Goal: Find specific fact: Find specific fact

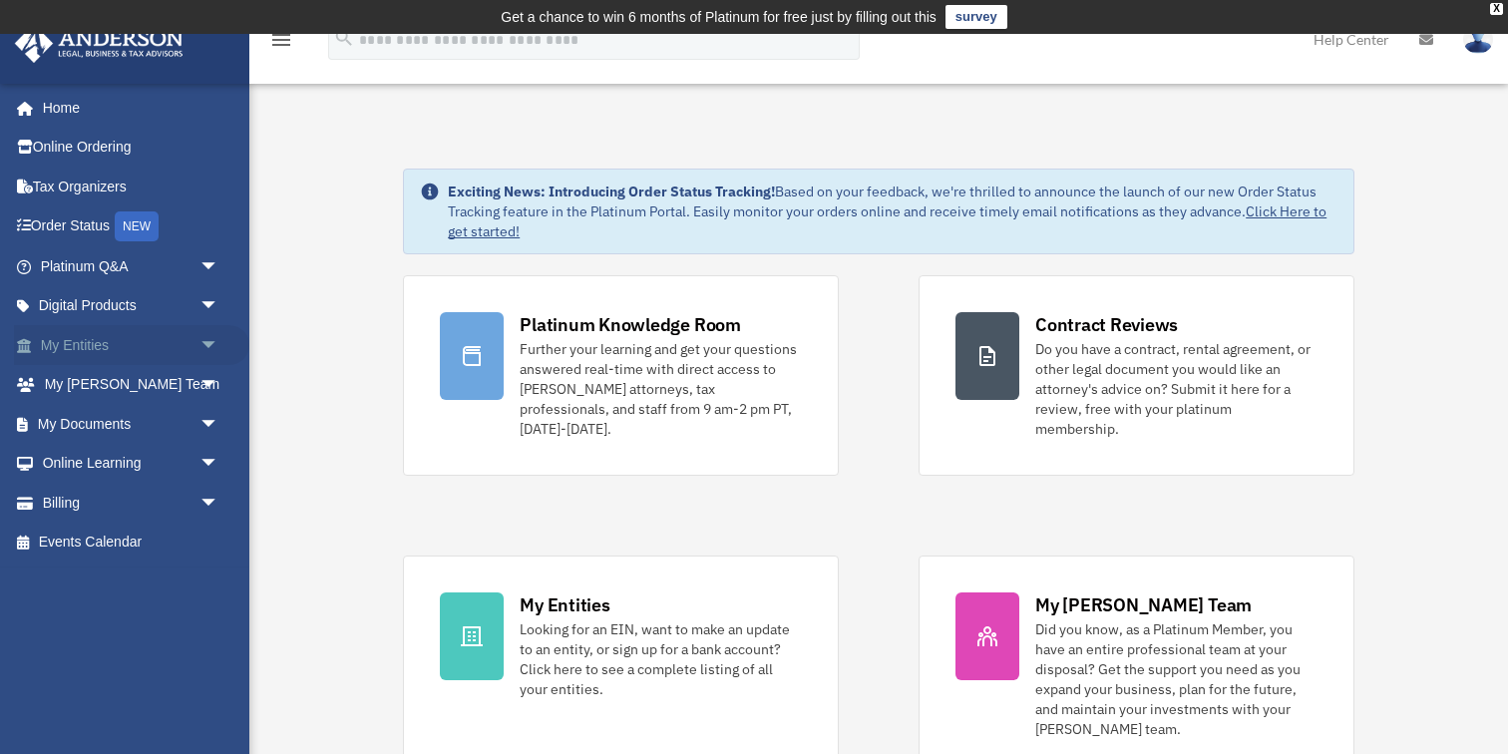
click at [210, 346] on span "arrow_drop_down" at bounding box center [219, 345] width 40 height 41
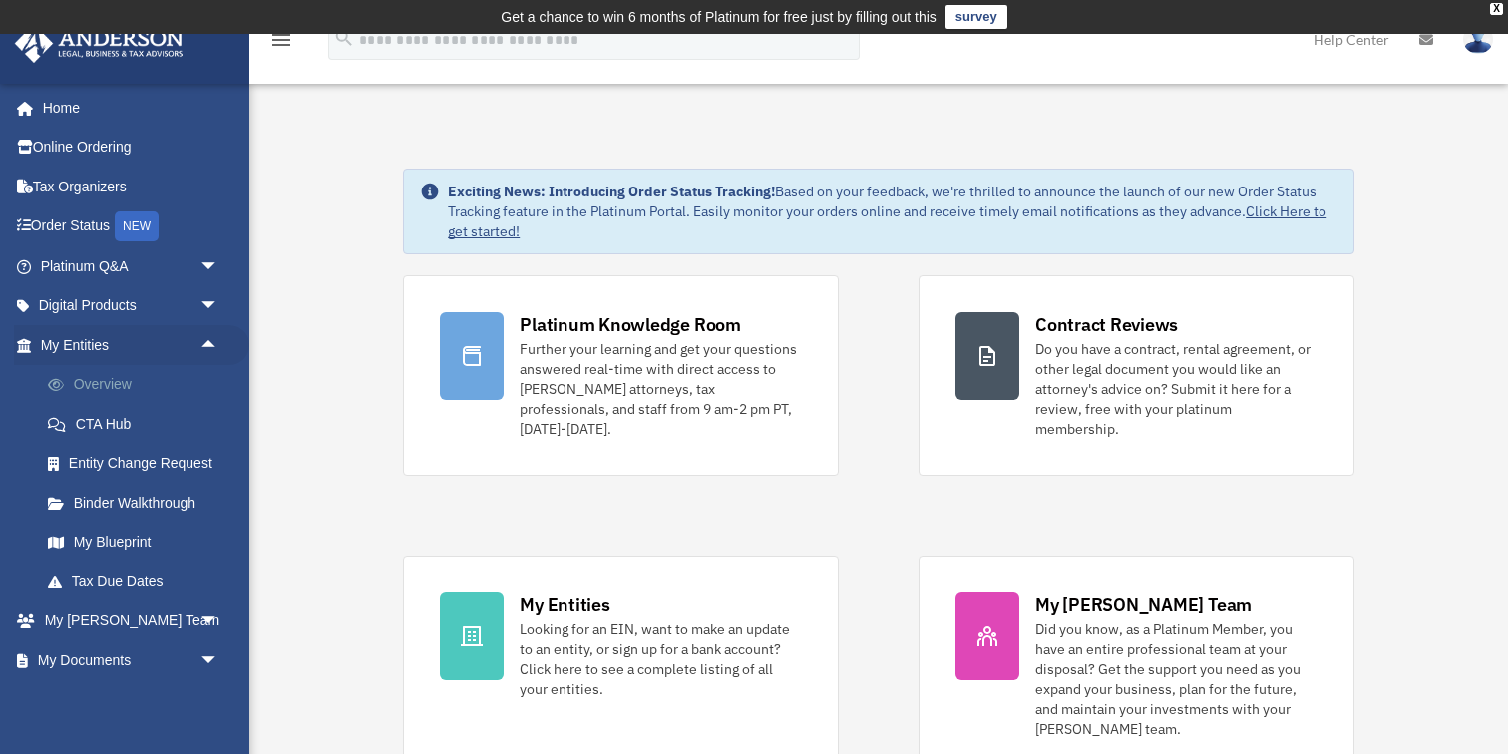
click at [158, 395] on link "Overview" at bounding box center [138, 385] width 221 height 40
click at [114, 387] on link "Overview" at bounding box center [138, 385] width 221 height 40
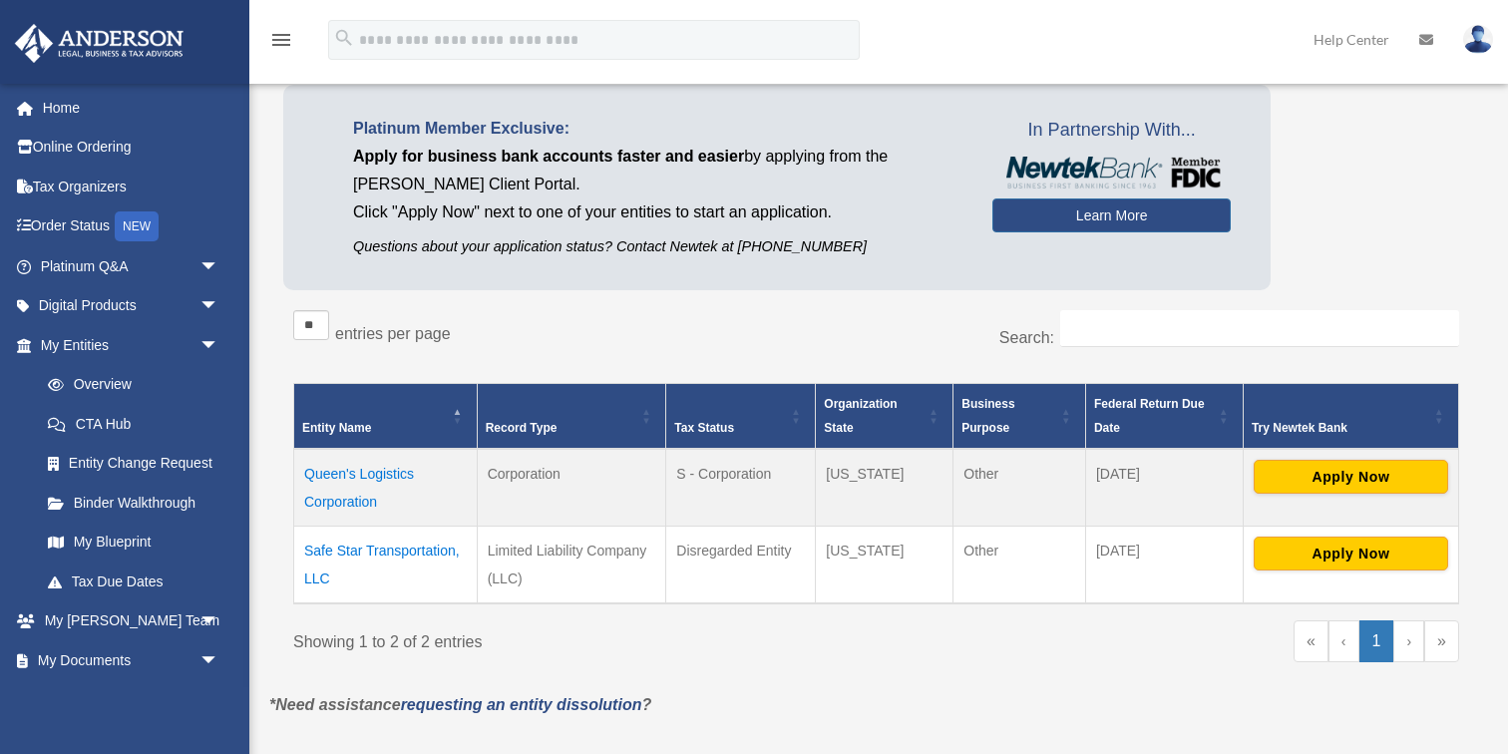
scroll to position [150, 0]
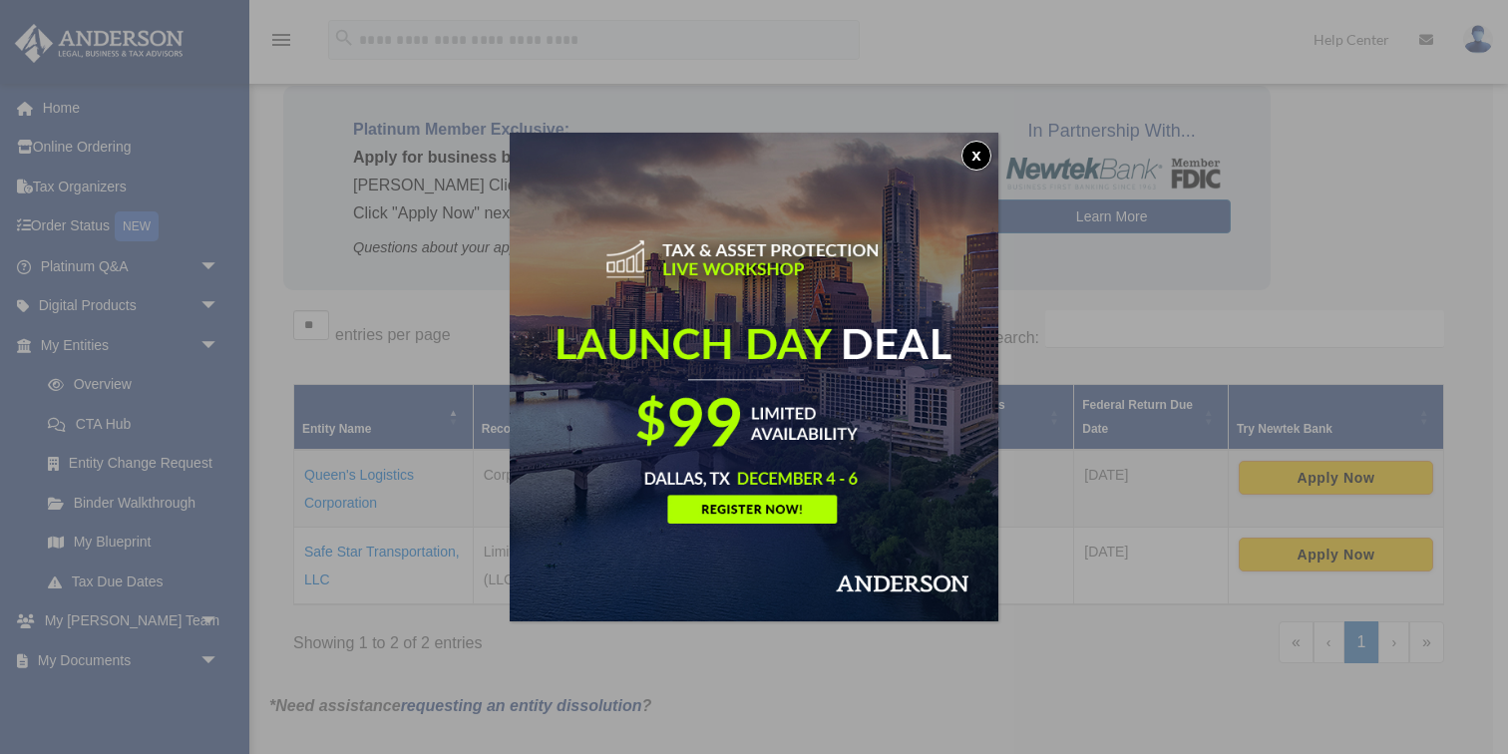
click at [366, 552] on div "x" at bounding box center [754, 377] width 1508 height 754
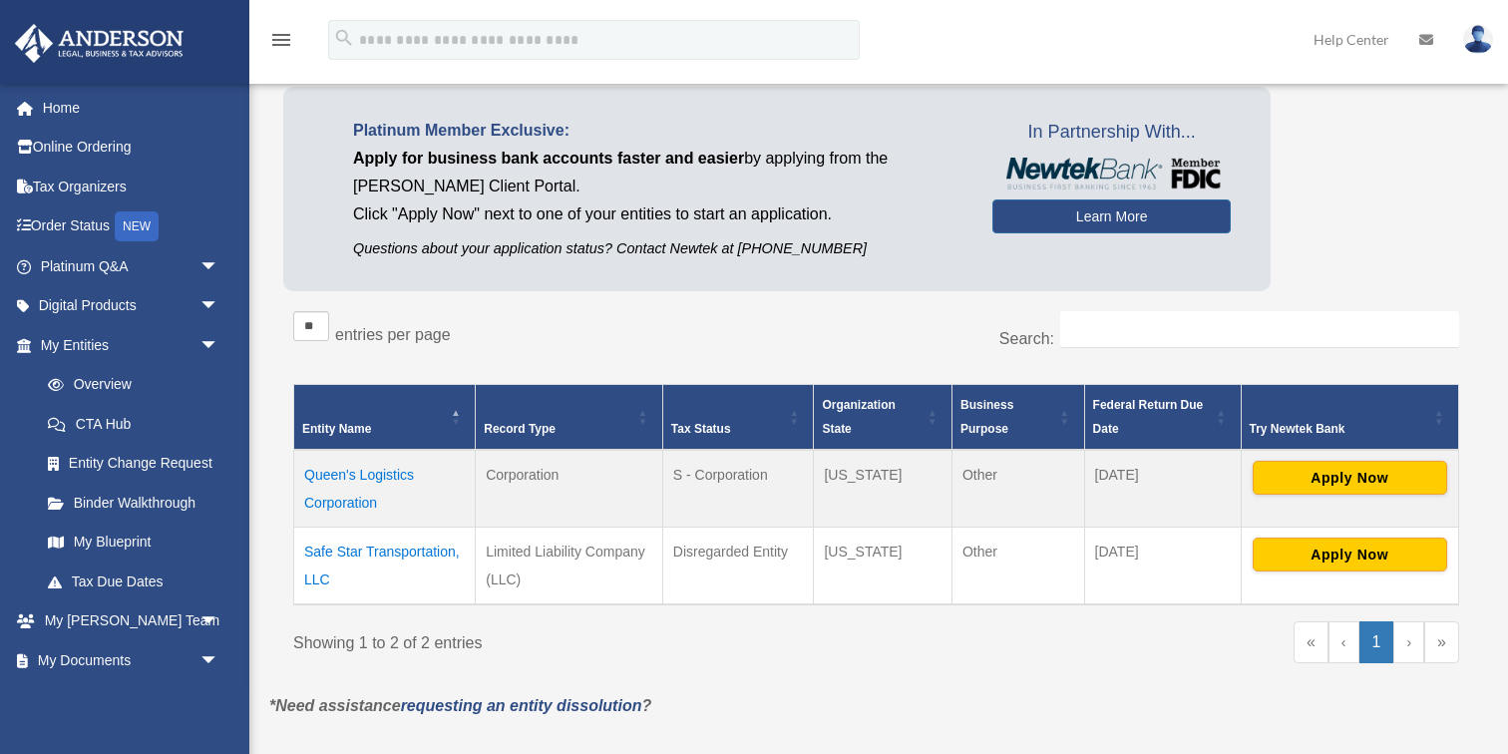
click at [373, 555] on td "Safe Star Transportation, LLC" at bounding box center [385, 567] width 182 height 78
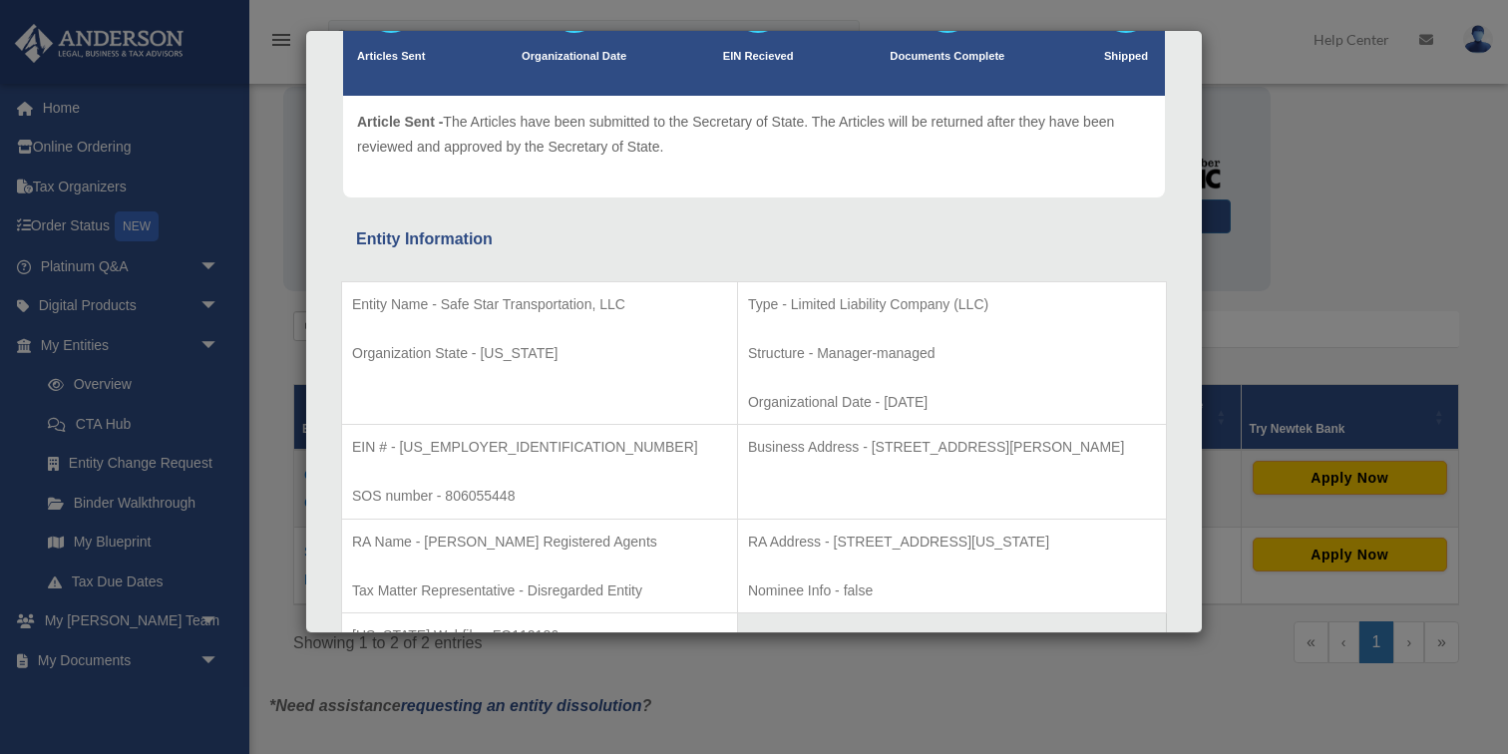
scroll to position [200, 0]
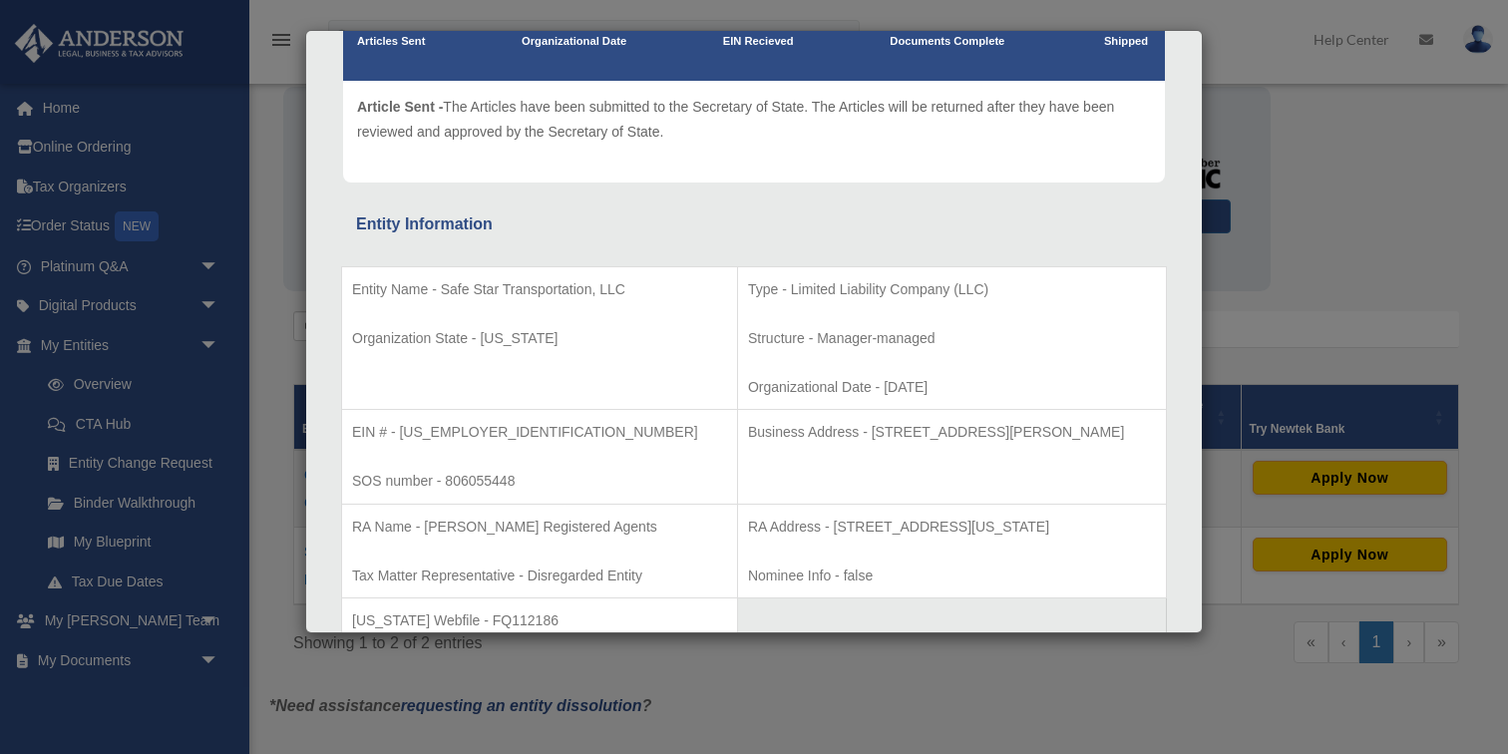
click at [451, 423] on p "EIN # - [US_EMPLOYER_IDENTIFICATION_NUMBER]" at bounding box center [539, 432] width 375 height 25
click at [448, 432] on p "EIN # - [US_EMPLOYER_IDENTIFICATION_NUMBER]" at bounding box center [539, 432] width 375 height 25
click at [506, 431] on p "EIN # - [US_EMPLOYER_IDENTIFICATION_NUMBER]" at bounding box center [539, 432] width 375 height 25
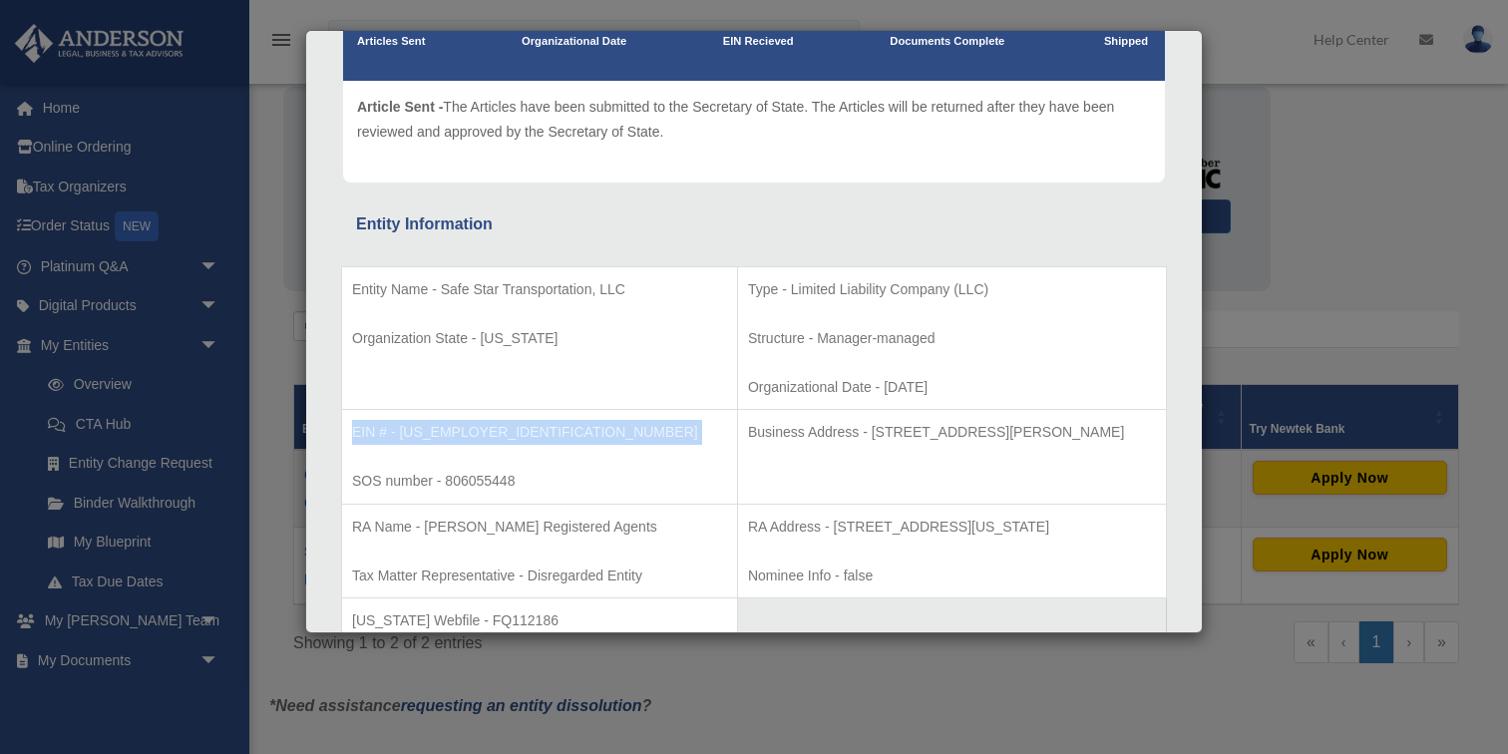
drag, startPoint x: 505, startPoint y: 431, endPoint x: 412, endPoint y: 436, distance: 92.9
click at [412, 436] on p "EIN # - [US_EMPLOYER_IDENTIFICATION_NUMBER]" at bounding box center [539, 432] width 375 height 25
click at [406, 436] on p "EIN # - [US_EMPLOYER_IDENTIFICATION_NUMBER]" at bounding box center [539, 432] width 375 height 25
drag, startPoint x: 401, startPoint y: 436, endPoint x: 480, endPoint y: 435, distance: 78.8
click at [480, 435] on p "EIN # - [US_EMPLOYER_IDENTIFICATION_NUMBER]" at bounding box center [539, 432] width 375 height 25
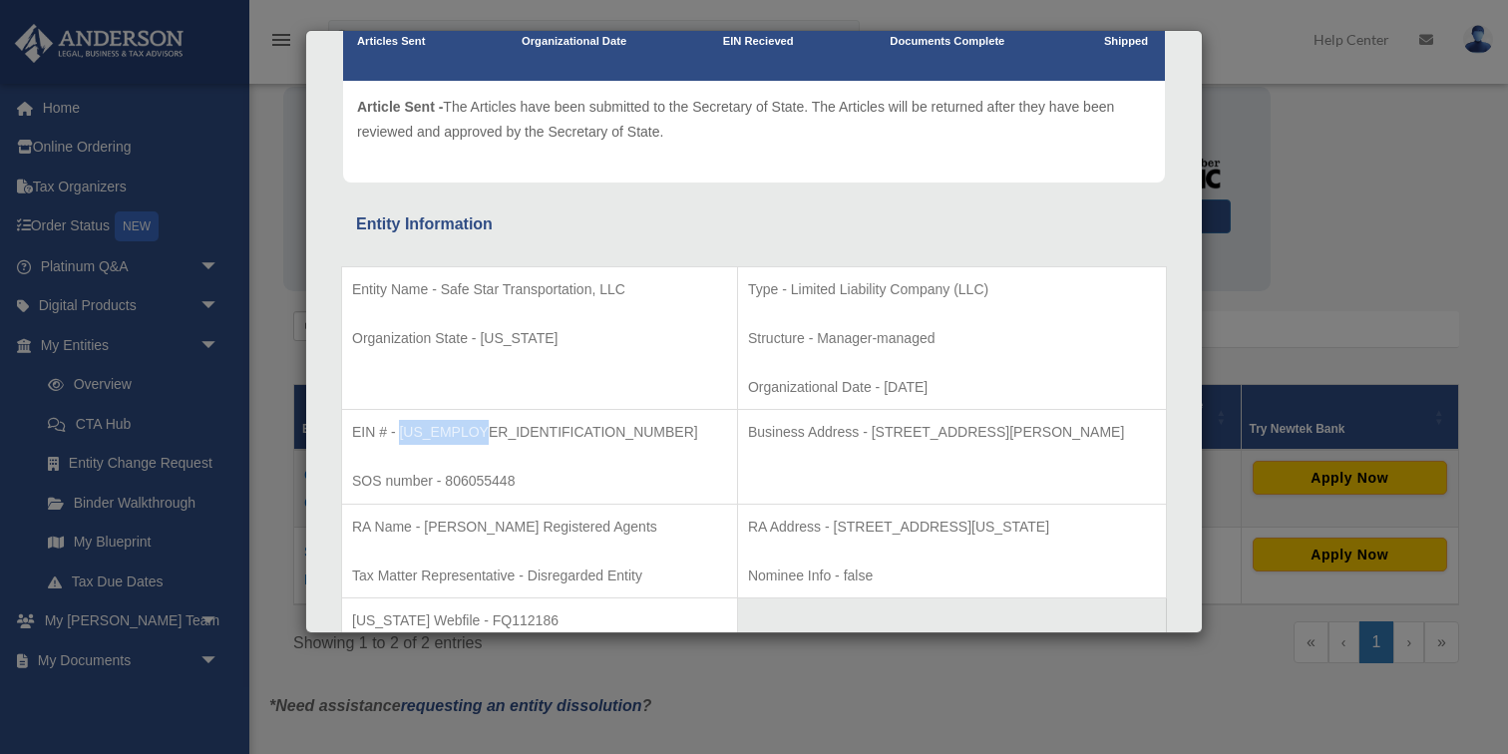
copy p "[US_EMPLOYER_IDENTIFICATION_NUMBER]"
